Goal: Navigation & Orientation: Find specific page/section

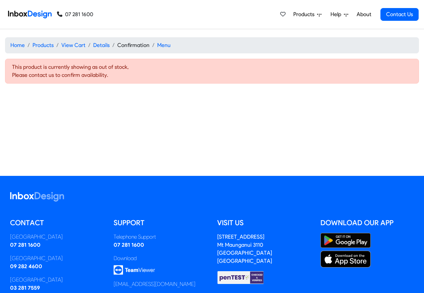
click at [300, 14] on span "Products" at bounding box center [306, 14] width 24 height 8
